Goal: Register for event/course

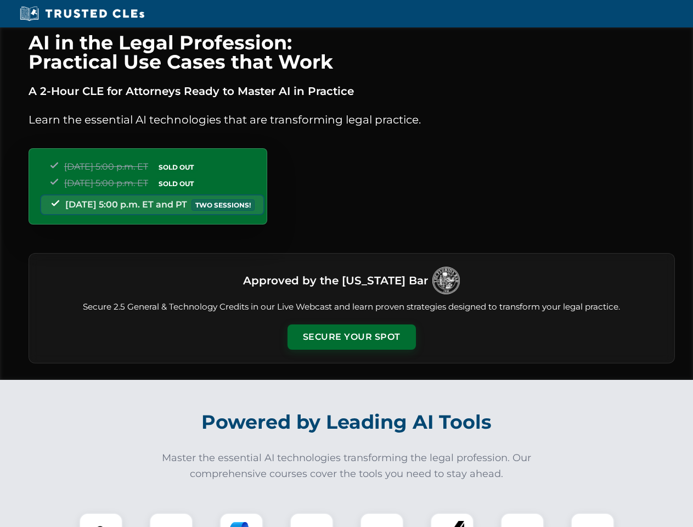
click at [351, 337] on button "Secure Your Spot" at bounding box center [352, 336] width 128 height 25
click at [101, 520] on img at bounding box center [101, 535] width 32 height 32
click at [171, 520] on div at bounding box center [171, 535] width 44 height 44
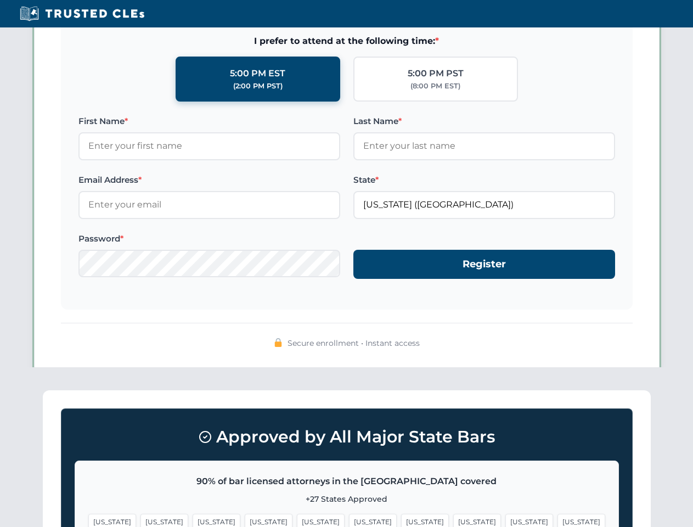
click at [506, 520] on span "[US_STATE]" at bounding box center [530, 522] width 48 height 16
